Goal: Transaction & Acquisition: Obtain resource

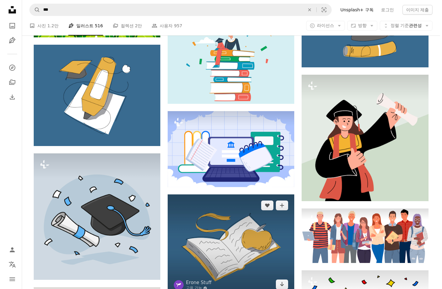
scroll to position [552, 0]
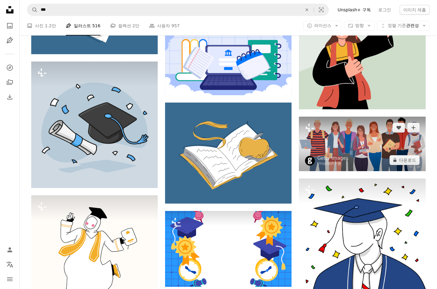
drag, startPoint x: 360, startPoint y: 148, endPoint x: 354, endPoint y: 147, distance: 6.3
click at [354, 147] on img at bounding box center [362, 144] width 127 height 55
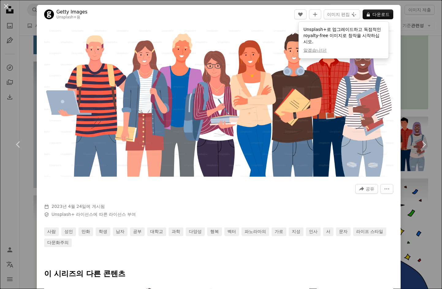
click at [306, 194] on div at bounding box center [218, 199] width 349 height 10
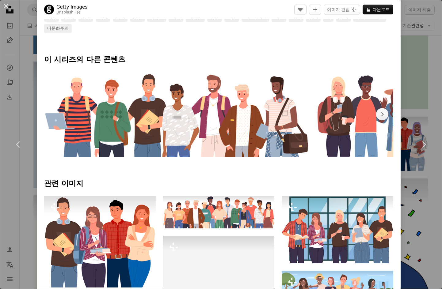
scroll to position [123, 0]
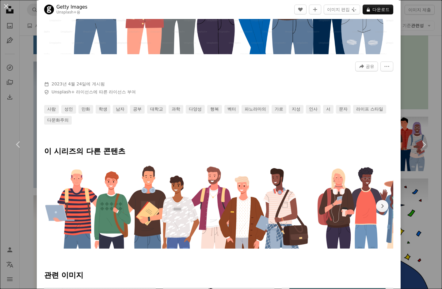
click at [258, 157] on div at bounding box center [218, 160] width 349 height 7
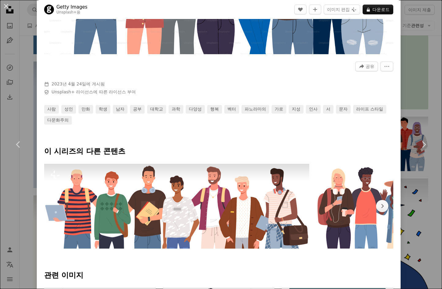
click at [265, 181] on img at bounding box center [176, 206] width 265 height 85
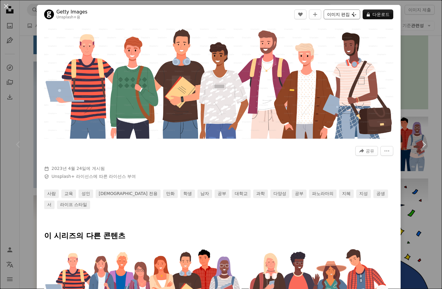
click at [342, 15] on button "이미지 편집 Plus sign for Unsplash+" at bounding box center [342, 15] width 36 height 10
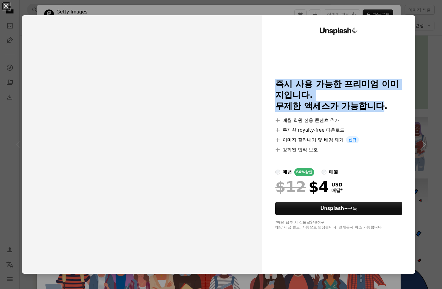
drag, startPoint x: 271, startPoint y: 83, endPoint x: 381, endPoint y: 109, distance: 113.1
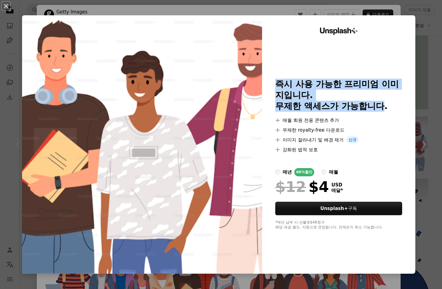
click at [381, 109] on div "Unsplash+ 즉시 사용 가능한 프리미엄 이미지입니다. 무제한 액세스가 가능합니다. A plus sign 매월 회원 전용 콘텐츠 추가 A …" at bounding box center [338, 144] width 153 height 259
click at [381, 109] on h2 "즉시 사용 가능한 프리미엄 이미지입니다. 무제한 액세스가 가능합니다." at bounding box center [338, 95] width 127 height 33
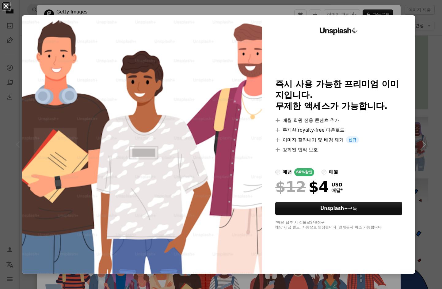
click at [8, 7] on button "An X shape" at bounding box center [5, 5] width 7 height 7
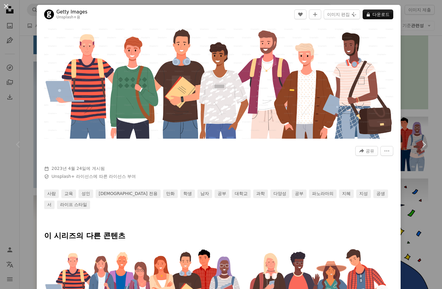
click at [10, 6] on button "An X shape" at bounding box center [5, 5] width 7 height 7
